Goal: Transaction & Acquisition: Purchase product/service

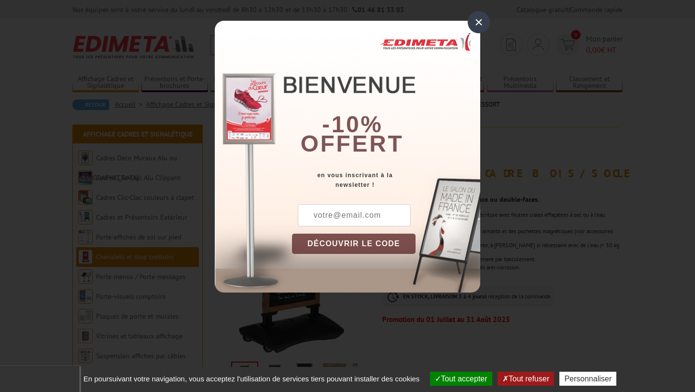
click at [457, 103] on div "-10% offert" at bounding box center [386, 95] width 188 height 130
click at [470, 42] on div "-10% offert" at bounding box center [386, 95] width 188 height 130
click at [486, 24] on div "×" at bounding box center [479, 22] width 22 height 22
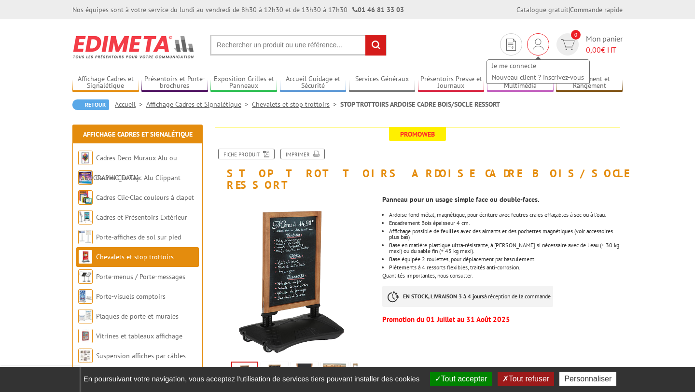
click at [541, 43] on img at bounding box center [538, 45] width 11 height 12
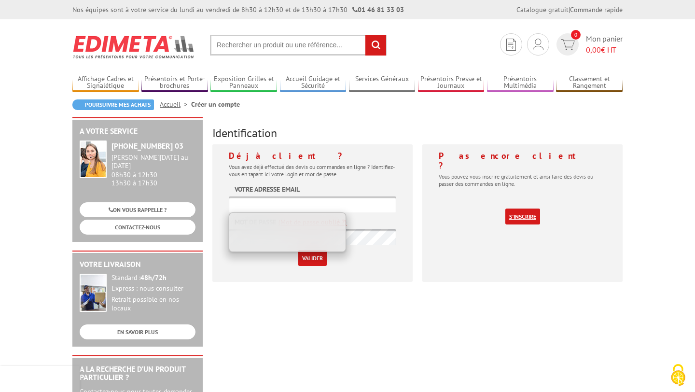
click at [514, 208] on link "S'inscrire" at bounding box center [522, 216] width 35 height 16
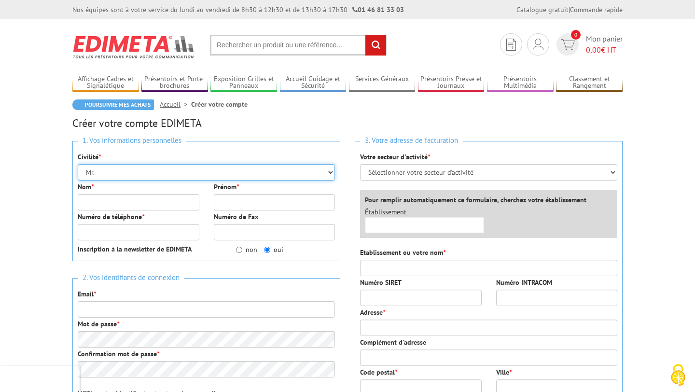
click at [272, 176] on select "Mr. Mme. Mlle." at bounding box center [206, 172] width 257 height 16
select select "Mme."
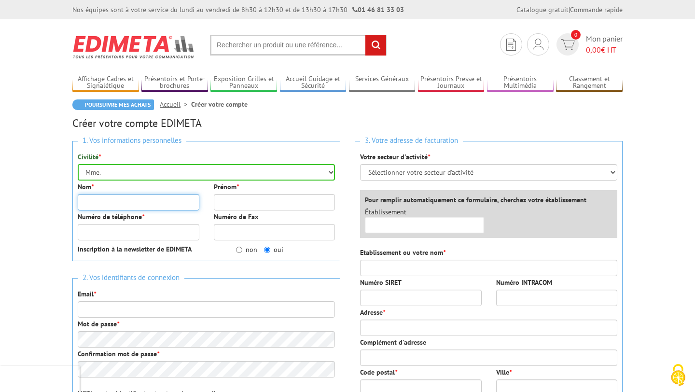
click at [170, 201] on input "Nom *" at bounding box center [139, 202] width 122 height 16
type input "Campourcy"
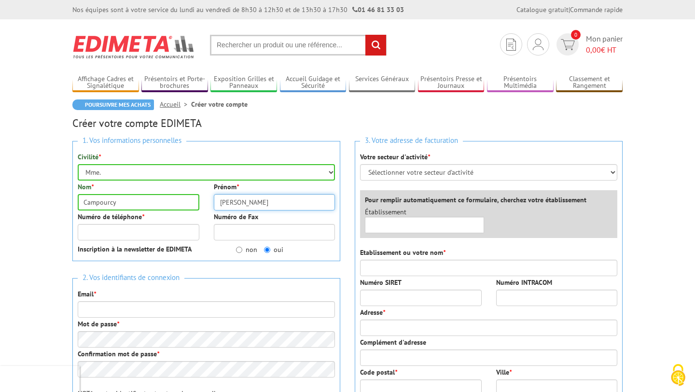
type input "Sophie"
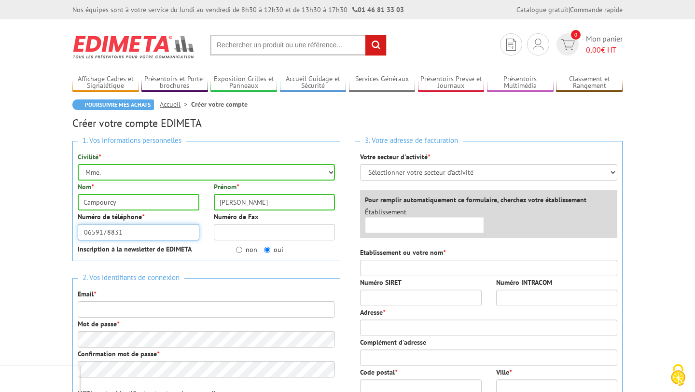
type input "0659178831"
click at [231, 234] on input "Numéro de Fax" at bounding box center [275, 232] width 122 height 16
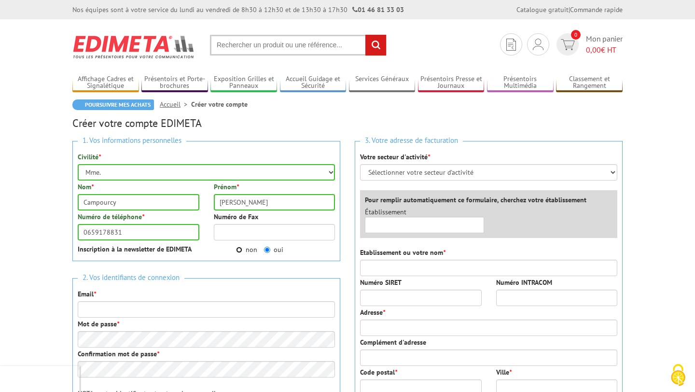
click at [239, 250] on input "non" at bounding box center [239, 250] width 6 height 6
radio input "true"
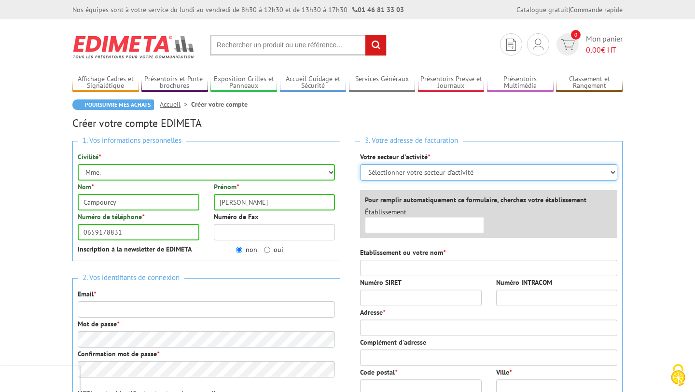
click at [412, 176] on select "Sélectionner votre secteur d'activité Administrations et collectivités Magasins…" at bounding box center [488, 172] width 257 height 16
select select "877"
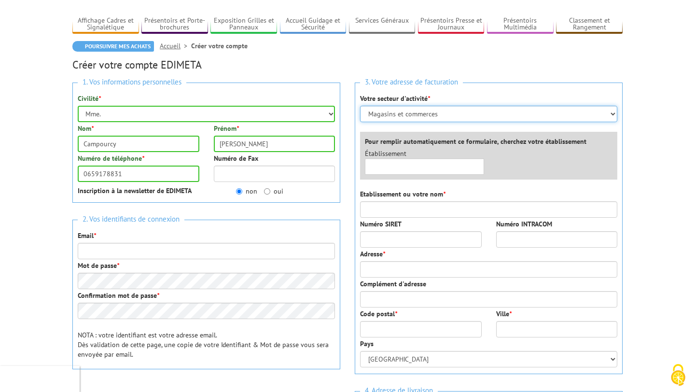
scroll to position [59, 0]
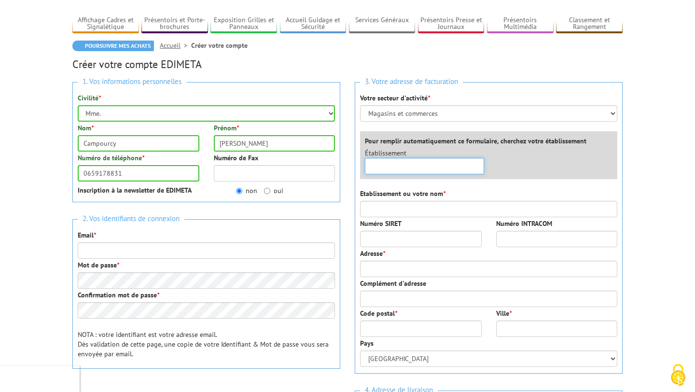
click at [426, 163] on input "text" at bounding box center [424, 166] width 119 height 16
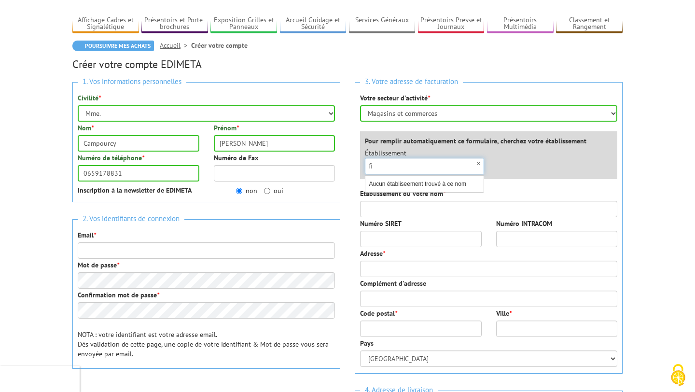
type input "f"
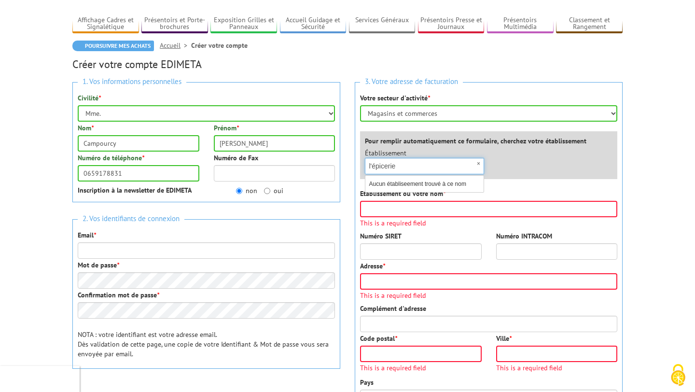
click at [427, 170] on input "l'épicerie" at bounding box center [424, 166] width 119 height 16
type input "s"
type input "f"
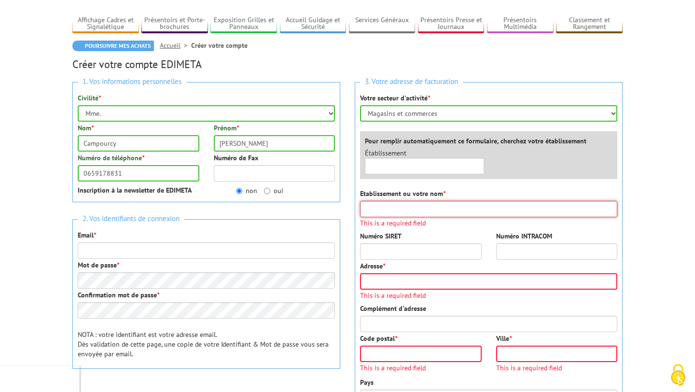
click at [432, 216] on input "Etablissement ou votre nom *" at bounding box center [488, 209] width 257 height 16
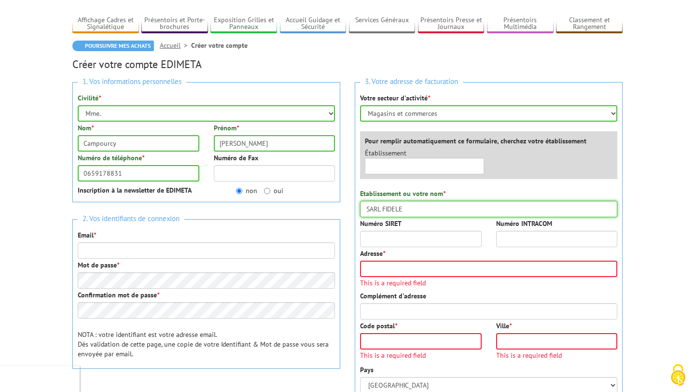
type input "SARL FIDELE"
click at [401, 241] on input "Numéro SIRET" at bounding box center [421, 239] width 122 height 16
click at [365, 242] on input "9291127040001" at bounding box center [421, 239] width 122 height 16
click at [426, 240] on input "9291127040001" at bounding box center [421, 239] width 122 height 16
type input "92911270400010"
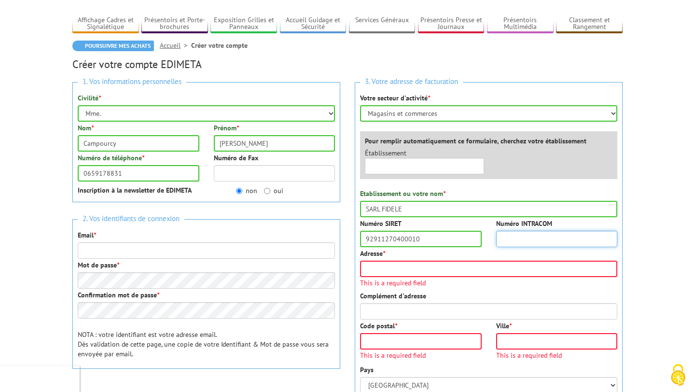
click at [520, 238] on input "Numéro INTRACOM" at bounding box center [557, 239] width 122 height 16
click at [482, 257] on div "Adresse * This is a required field" at bounding box center [488, 268] width 257 height 38
click at [482, 259] on div "Adresse * This is a required field" at bounding box center [488, 268] width 257 height 38
click at [482, 269] on input "Adresse *" at bounding box center [488, 269] width 257 height 16
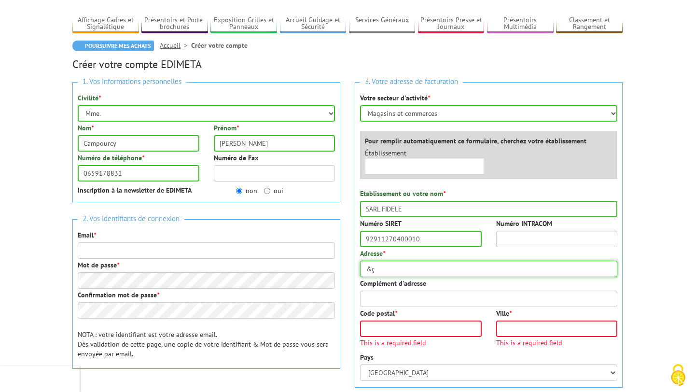
type input "&"
type input "19 quai du port fidèle"
click at [445, 323] on input "Code postal *" at bounding box center [421, 328] width 122 height 16
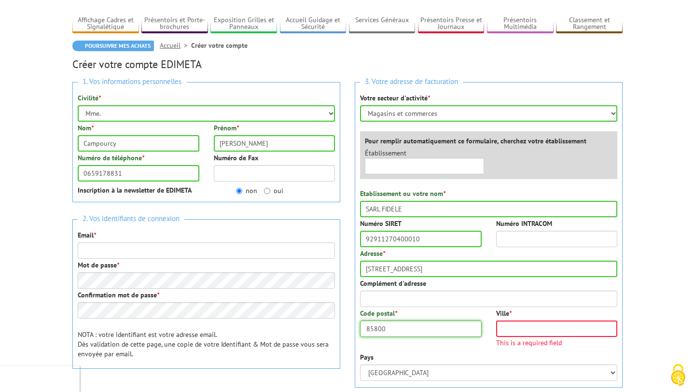
type input "85800"
click at [520, 339] on span "This is a required field" at bounding box center [557, 342] width 122 height 7
click at [524, 326] on input "Ville *" at bounding box center [557, 328] width 122 height 16
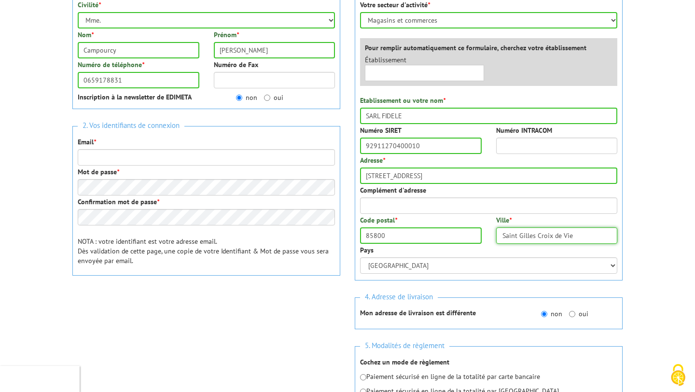
scroll to position [152, 0]
type input "Saint Gilles Croix de Vie"
click at [268, 157] on input "Email *" at bounding box center [206, 158] width 257 height 16
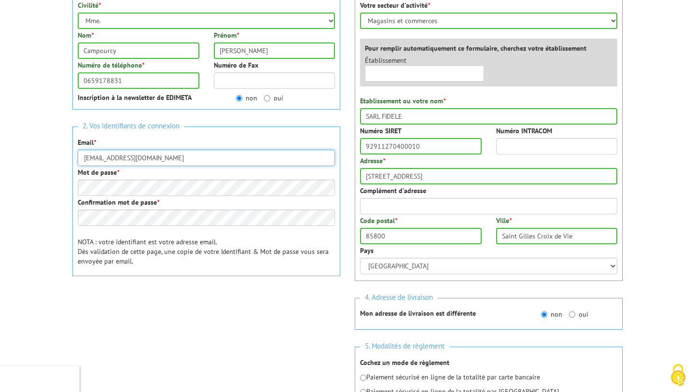
type input "[EMAIL_ADDRESS][DOMAIN_NAME]"
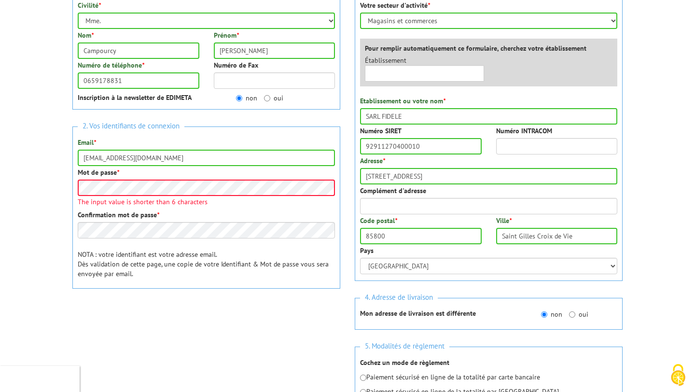
click at [221, 179] on div "Mot de passe * The input value is shorter than 6 characters" at bounding box center [206, 186] width 257 height 38
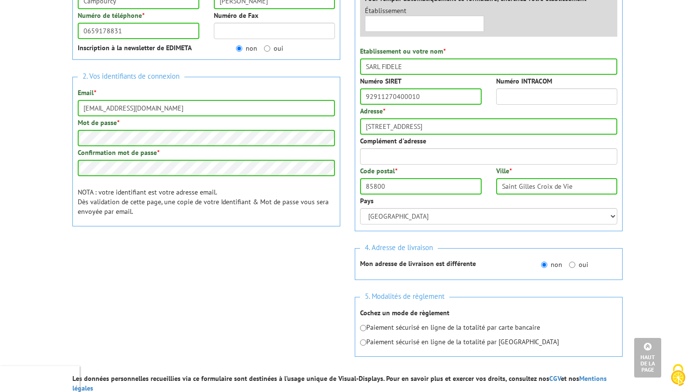
scroll to position [232, 0]
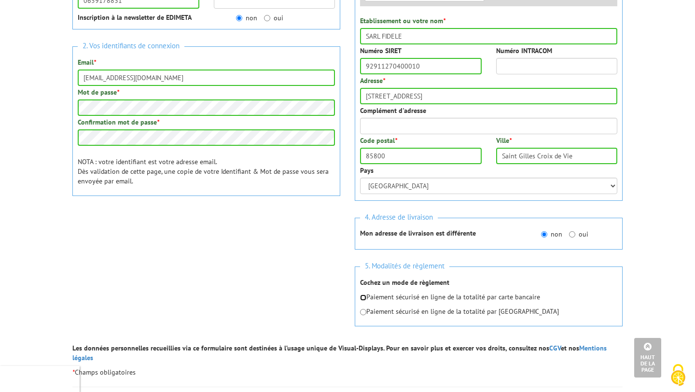
click at [362, 297] on input "radio" at bounding box center [363, 297] width 6 height 6
radio input "true"
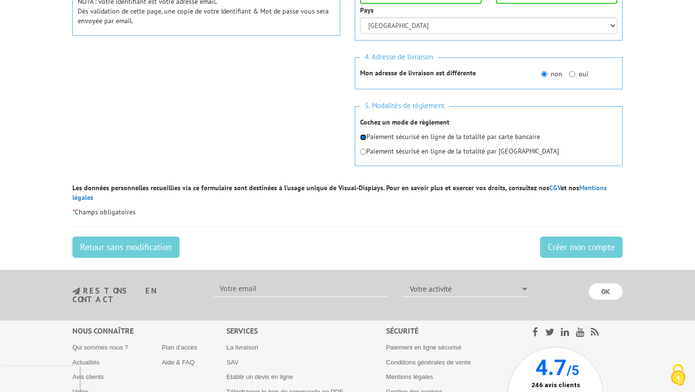
scroll to position [475, 0]
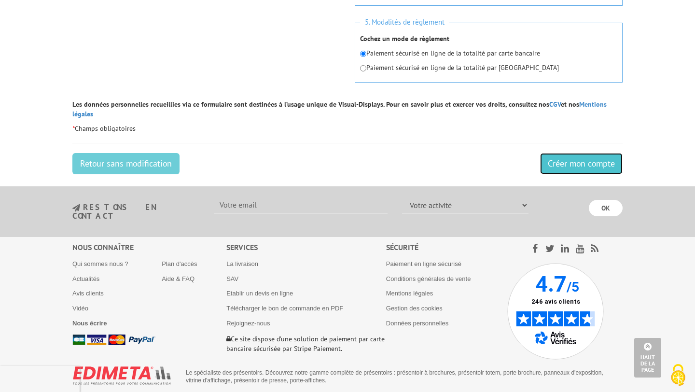
click at [571, 156] on input "Créer mon compte" at bounding box center [581, 163] width 83 height 21
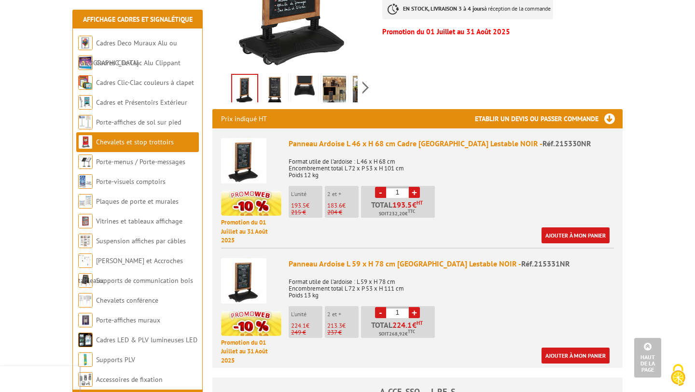
scroll to position [288, 0]
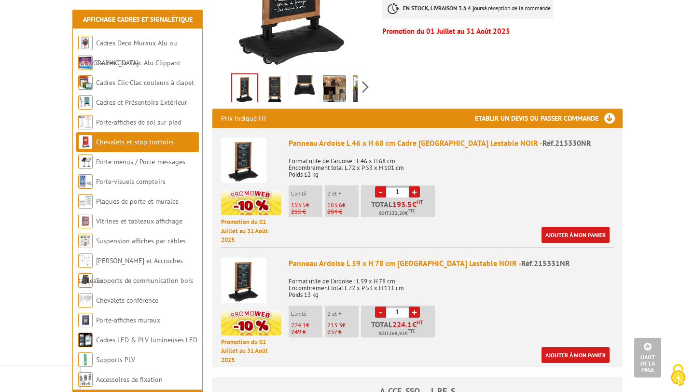
click at [557, 347] on link "Ajouter à mon panier" at bounding box center [575, 355] width 68 height 16
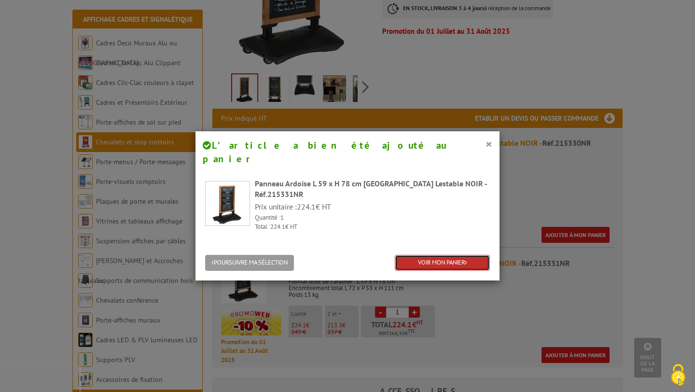
click at [424, 255] on link "VOIR MON PANIER" at bounding box center [442, 263] width 95 height 16
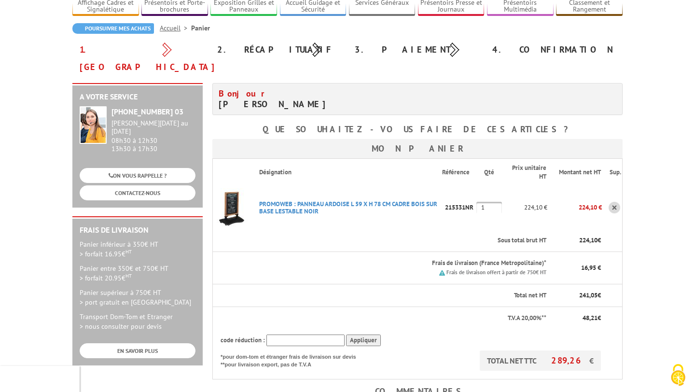
scroll to position [79, 0]
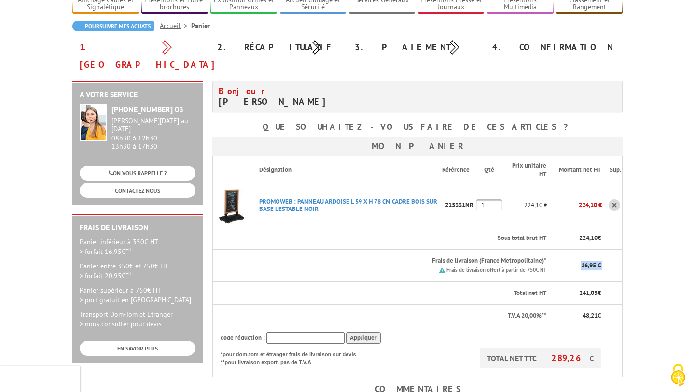
drag, startPoint x: 607, startPoint y: 248, endPoint x: 574, endPoint y: 248, distance: 33.3
click at [574, 249] on tr "Frais de livraison (France Metropolitaine)* Frais de livraison offert à partir …" at bounding box center [418, 265] width 410 height 32
click at [574, 261] on p "16,95 €" at bounding box center [578, 265] width 46 height 9
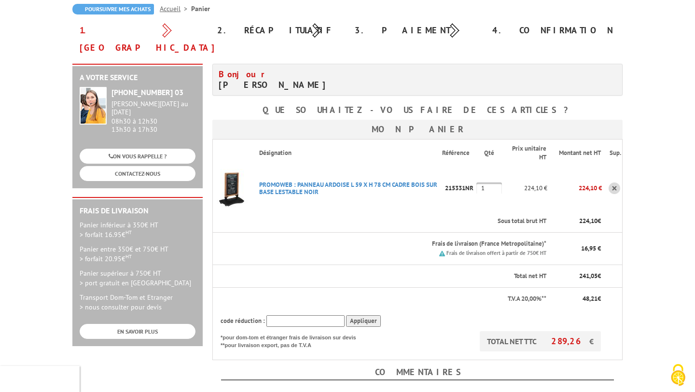
scroll to position [97, 0]
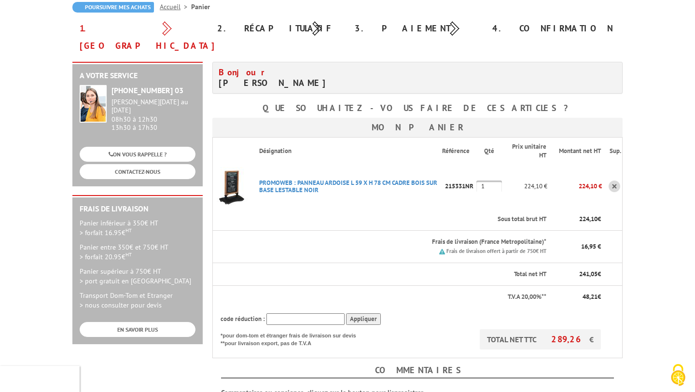
click at [318, 313] on input "text" at bounding box center [305, 319] width 78 height 12
type input "ADMIN"
click at [350, 313] on input "Appliquer" at bounding box center [363, 319] width 35 height 12
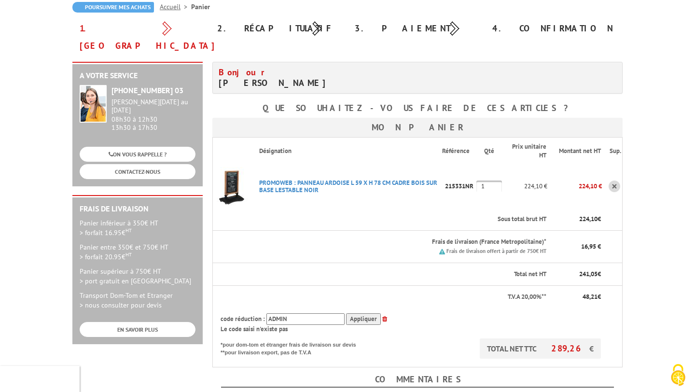
click at [382, 316] on icon at bounding box center [384, 319] width 5 height 6
click at [332, 313] on input "text" at bounding box center [305, 319] width 78 height 12
click at [346, 313] on input "Appliquer" at bounding box center [363, 319] width 35 height 12
click at [318, 313] on input "SUMMER20" at bounding box center [305, 319] width 78 height 12
click at [364, 313] on input "Appliquer" at bounding box center [363, 319] width 35 height 12
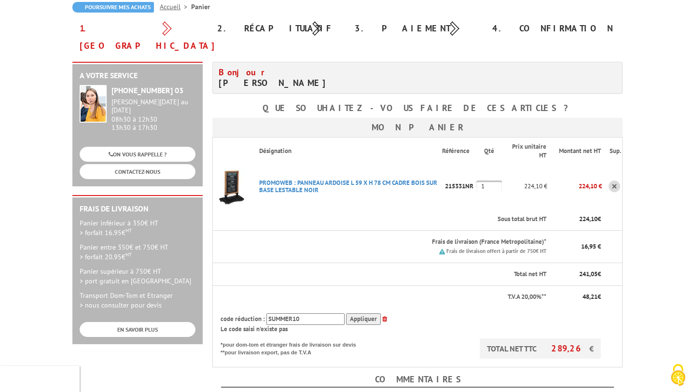
click at [324, 313] on input "SUMMER10" at bounding box center [305, 319] width 78 height 12
click at [354, 313] on input "Appliquer" at bounding box center [363, 319] width 35 height 12
click at [316, 313] on input "SUMMER" at bounding box center [305, 319] width 78 height 12
type input "S"
click at [446, 286] on th "T.V.A 20,00%**" at bounding box center [380, 297] width 334 height 23
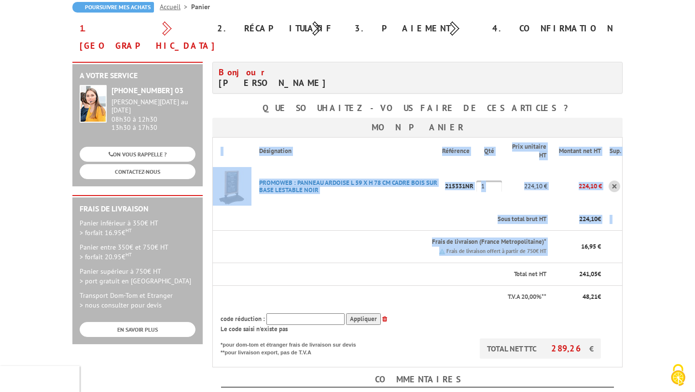
drag, startPoint x: 575, startPoint y: 232, endPoint x: 634, endPoint y: 238, distance: 58.7
click at [634, 238] on body "Nos équipes sont à votre service du [DATE] au [DATE] de 8h30 à 12h30 et de 13h3…" at bounding box center [347, 325] width 695 height 844
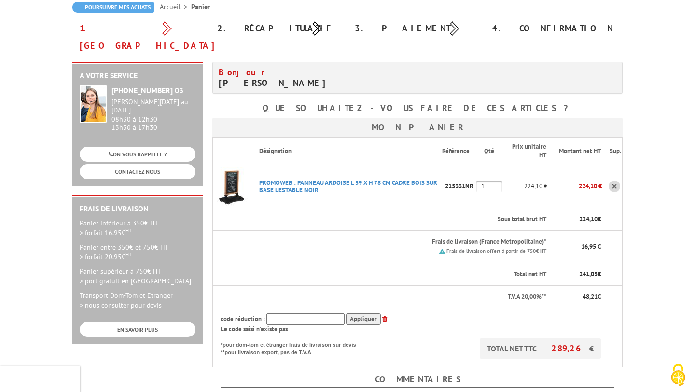
drag, startPoint x: 575, startPoint y: 283, endPoint x: 601, endPoint y: 289, distance: 26.7
click at [601, 289] on th "48,21 €" at bounding box center [574, 297] width 55 height 23
